Goal: Task Accomplishment & Management: Use online tool/utility

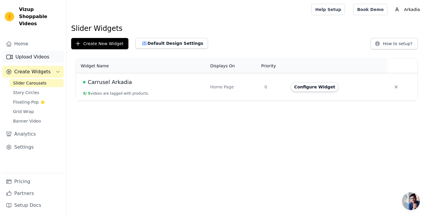
click at [39, 51] on link "Upload Videos" at bounding box center [32, 57] width 61 height 12
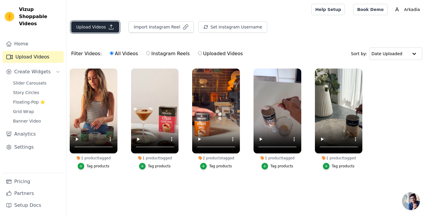
click at [95, 30] on button "Upload Videos" at bounding box center [95, 26] width 48 height 11
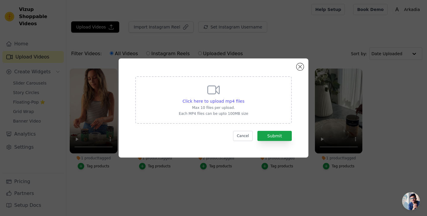
click at [225, 97] on div "Click here to upload mp4 files Max 10 files per upload. Each MP4 files can be u…" at bounding box center [213, 99] width 69 height 33
click at [244, 98] on input "Click here to upload mp4 files Max 10 files per upload. Each MP4 files can be u…" at bounding box center [244, 98] width 0 height 0
type input "C:\fakepath\Matcha240.mp4"
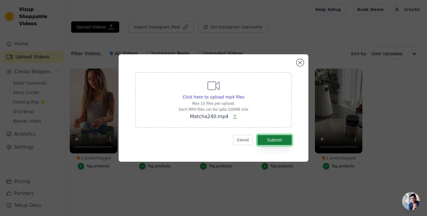
click at [274, 139] on button "Submit" at bounding box center [274, 140] width 34 height 10
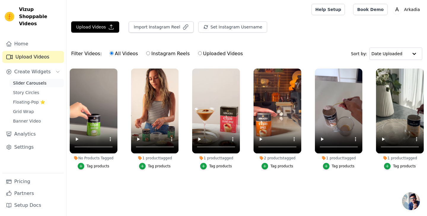
click at [39, 79] on link "Slider Carousels" at bounding box center [36, 83] width 54 height 8
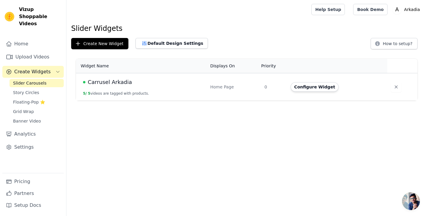
click at [137, 82] on div "Carrusel Arkadia" at bounding box center [143, 82] width 120 height 8
click at [311, 84] on button "Configure Widget" at bounding box center [314, 86] width 48 height 9
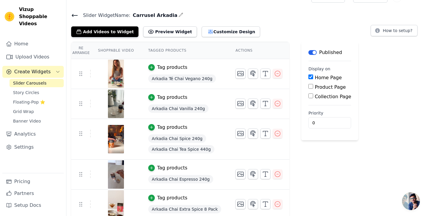
scroll to position [12, 0]
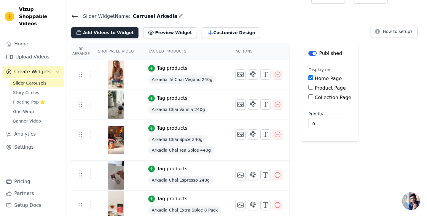
click at [112, 32] on button "Add Videos to Widget" at bounding box center [104, 32] width 67 height 11
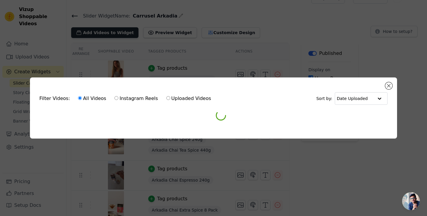
scroll to position [0, 0]
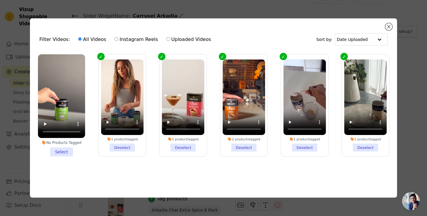
click at [67, 152] on li "No Products Tagged Select" at bounding box center [61, 105] width 47 height 102
click at [0, 0] on input "No Products Tagged Select" at bounding box center [0, 0] width 0 height 0
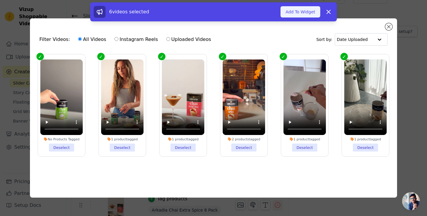
click at [308, 11] on button "Add To Widget" at bounding box center [300, 11] width 40 height 11
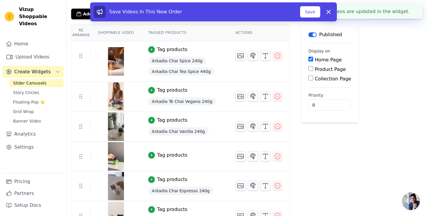
scroll to position [45, 0]
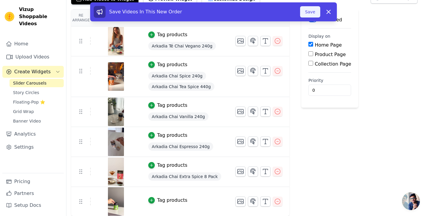
click at [309, 12] on button "Save" at bounding box center [310, 11] width 20 height 11
